Goal: Browse casually: Explore the website without a specific task or goal

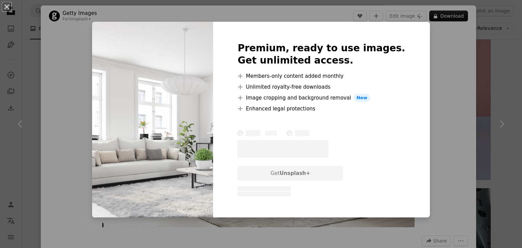
scroll to position [441, 0]
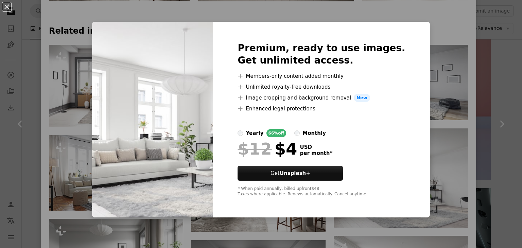
click at [425, 18] on div "An X shape Premium, ready to use images. Get unlimited access. A plus sign Memb…" at bounding box center [261, 124] width 522 height 248
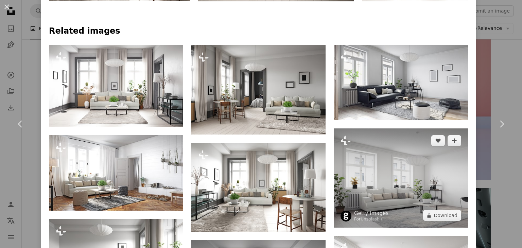
click at [402, 163] on img at bounding box center [400, 177] width 134 height 99
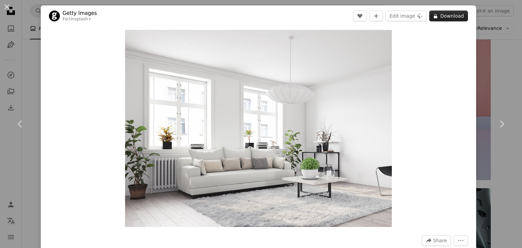
click at [445, 16] on button "A lock Download" at bounding box center [448, 16] width 39 height 11
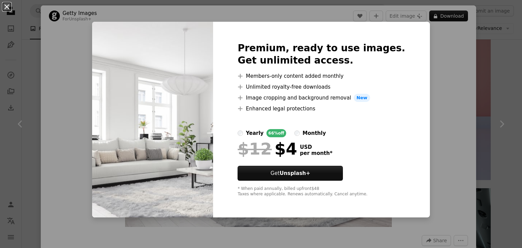
click at [9, 6] on button "An X shape" at bounding box center [7, 7] width 8 height 8
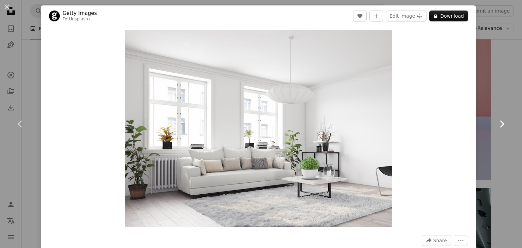
click at [497, 125] on icon "Chevron right" at bounding box center [501, 123] width 11 height 11
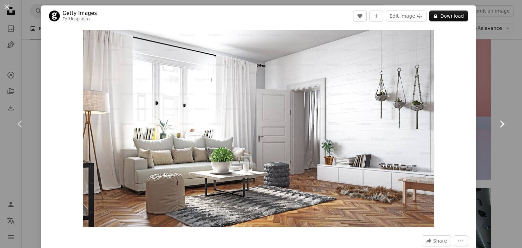
click at [498, 126] on icon "Chevron right" at bounding box center [501, 123] width 11 height 11
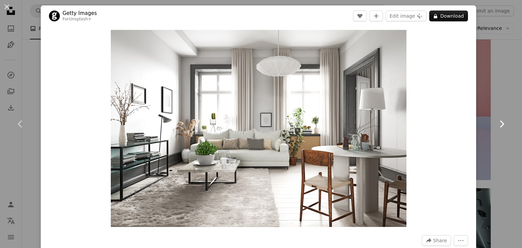
click at [499, 121] on icon at bounding box center [501, 123] width 4 height 7
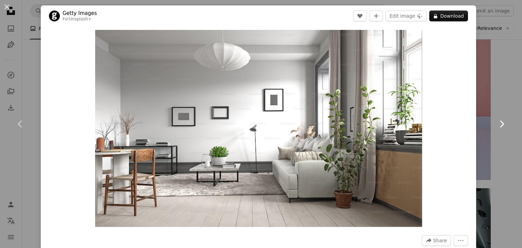
click at [499, 124] on icon at bounding box center [501, 123] width 4 height 7
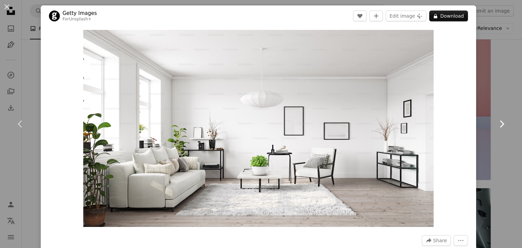
click at [499, 124] on icon at bounding box center [501, 123] width 4 height 7
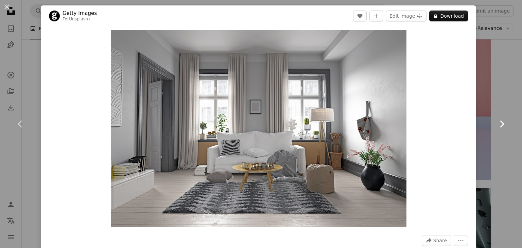
click at [499, 124] on icon at bounding box center [501, 123] width 4 height 7
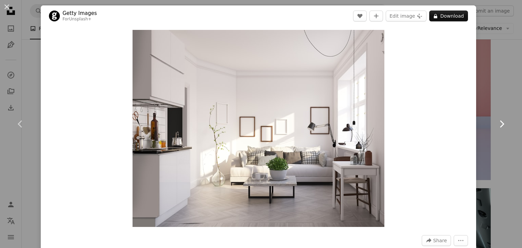
click at [499, 124] on icon at bounding box center [501, 123] width 4 height 7
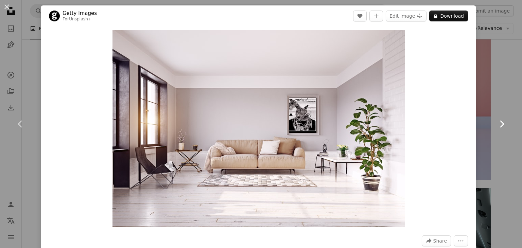
click at [499, 124] on icon at bounding box center [501, 123] width 4 height 7
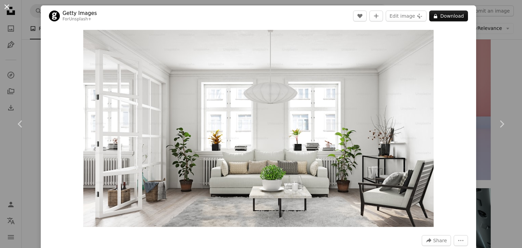
drag, startPoint x: 224, startPoint y: 98, endPoint x: 6, endPoint y: 5, distance: 236.7
click at [6, 5] on button "An X shape" at bounding box center [7, 7] width 8 height 8
